Goal: Navigation & Orientation: Find specific page/section

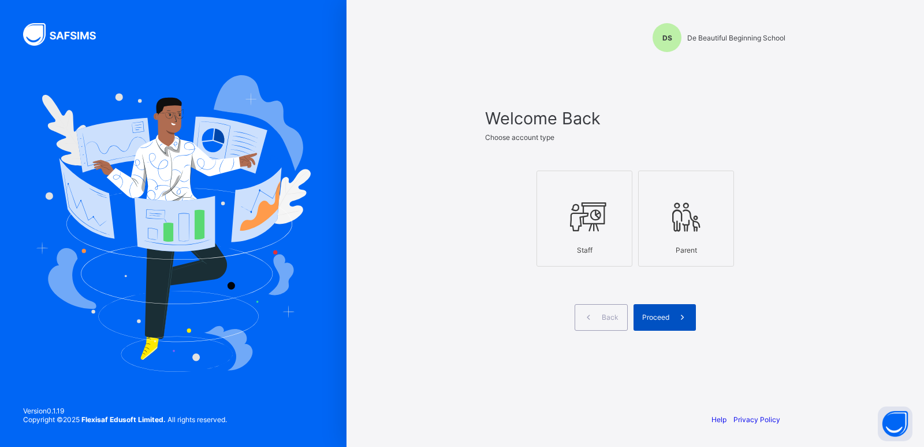
click at [655, 319] on span "Proceed" at bounding box center [655, 317] width 27 height 9
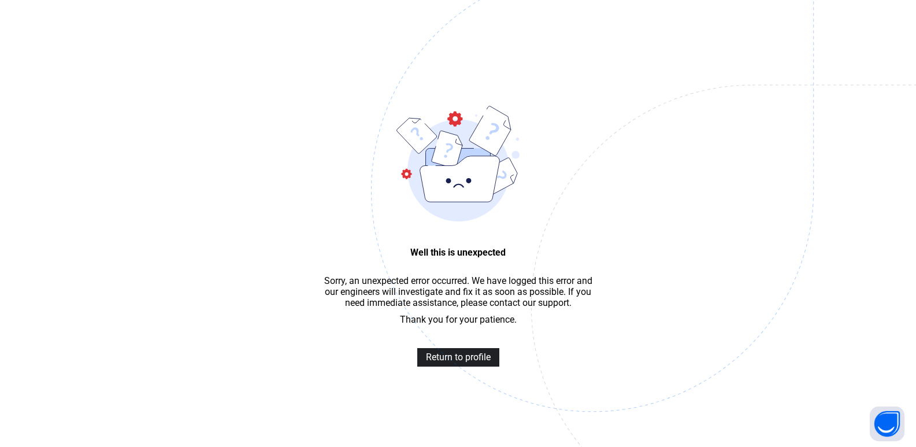
click at [451, 362] on span "Return to profile" at bounding box center [458, 356] width 65 height 11
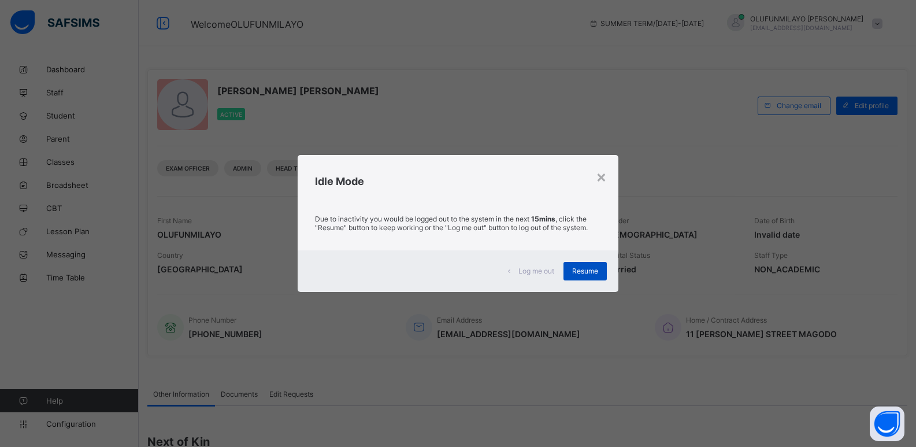
click at [581, 276] on div "Resume" at bounding box center [584, 271] width 43 height 18
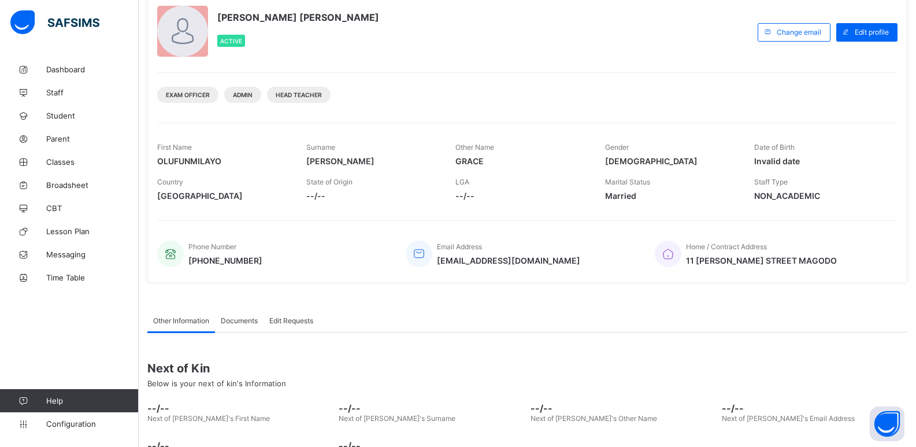
scroll to position [153, 0]
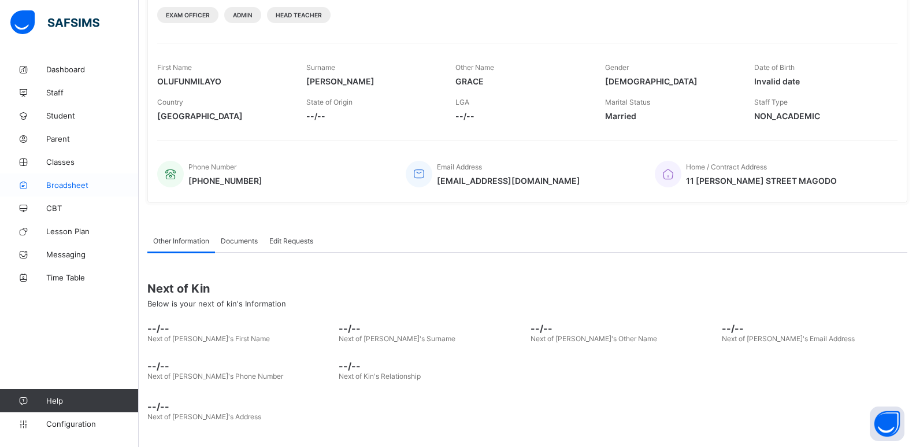
click at [59, 184] on span "Broadsheet" at bounding box center [92, 184] width 92 height 9
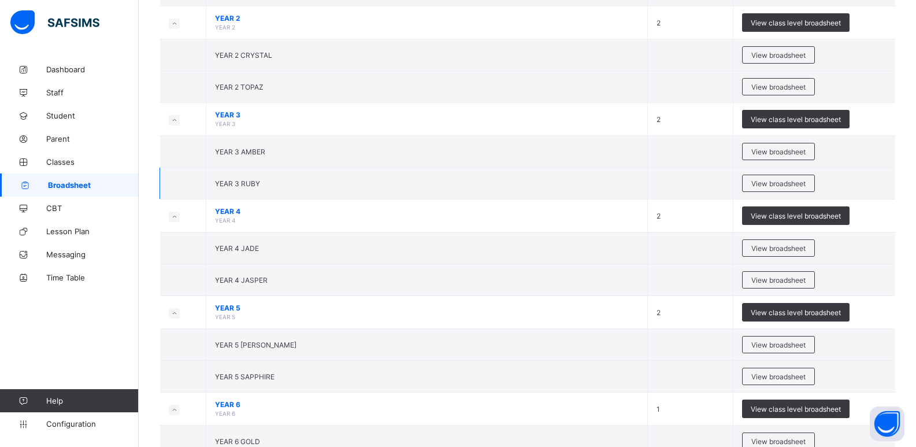
scroll to position [617, 0]
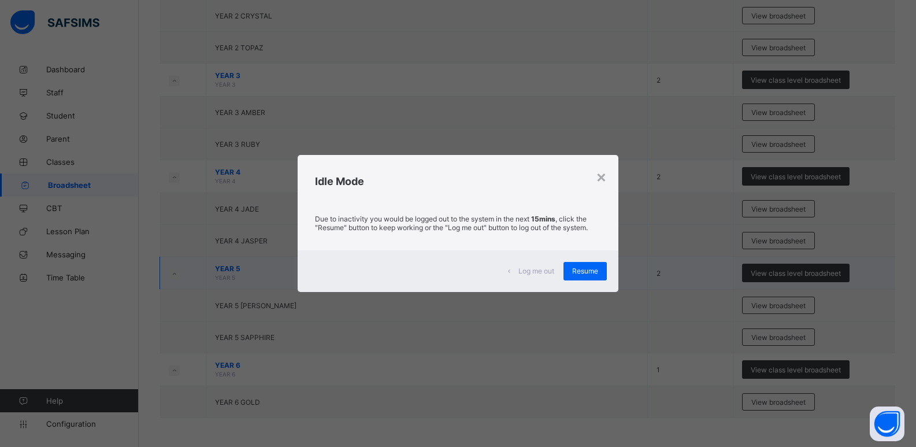
click at [592, 271] on span "Resume" at bounding box center [585, 270] width 26 height 9
click at [587, 266] on span "Resume" at bounding box center [585, 270] width 26 height 9
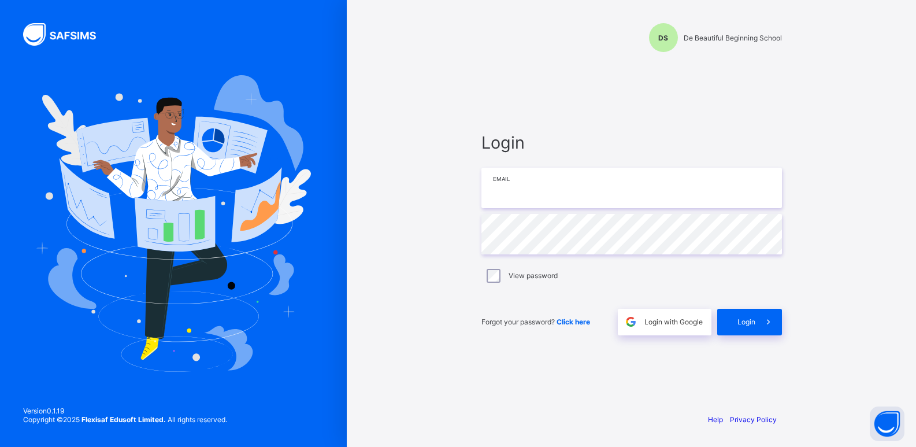
type input "**********"
